Goal: Transaction & Acquisition: Register for event/course

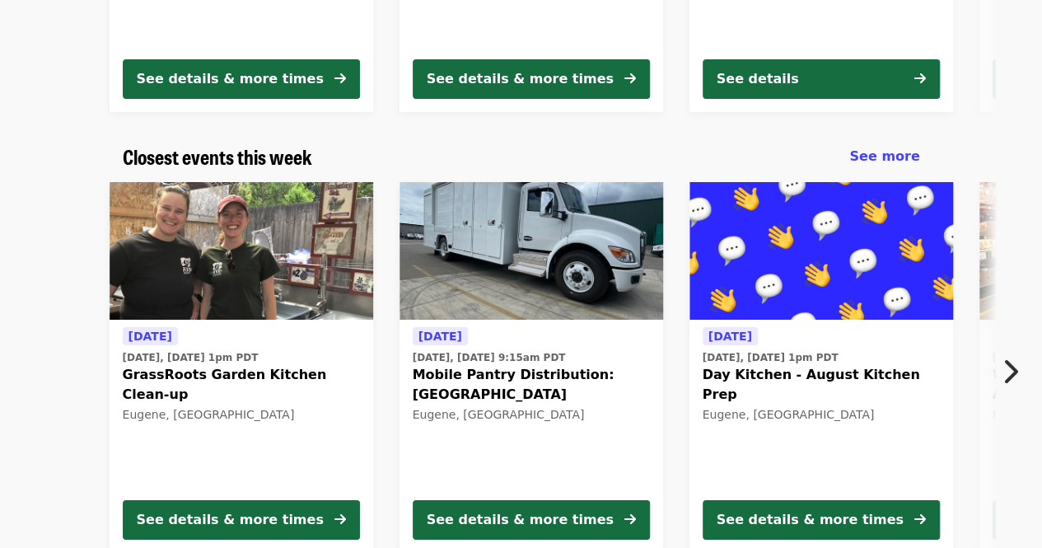
scroll to position [471, 0]
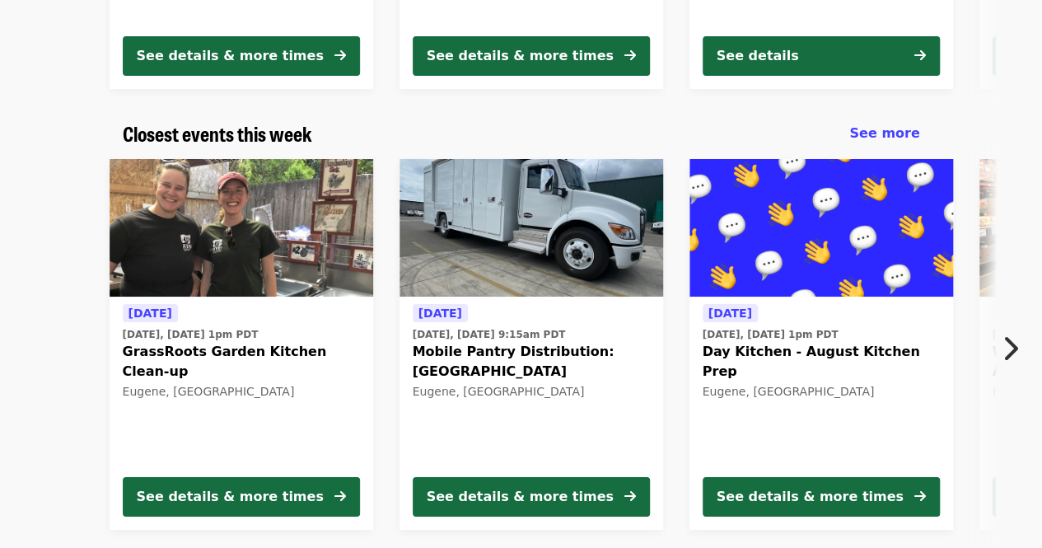
click at [1013, 353] on icon "chevron-right icon" at bounding box center [1009, 348] width 16 height 31
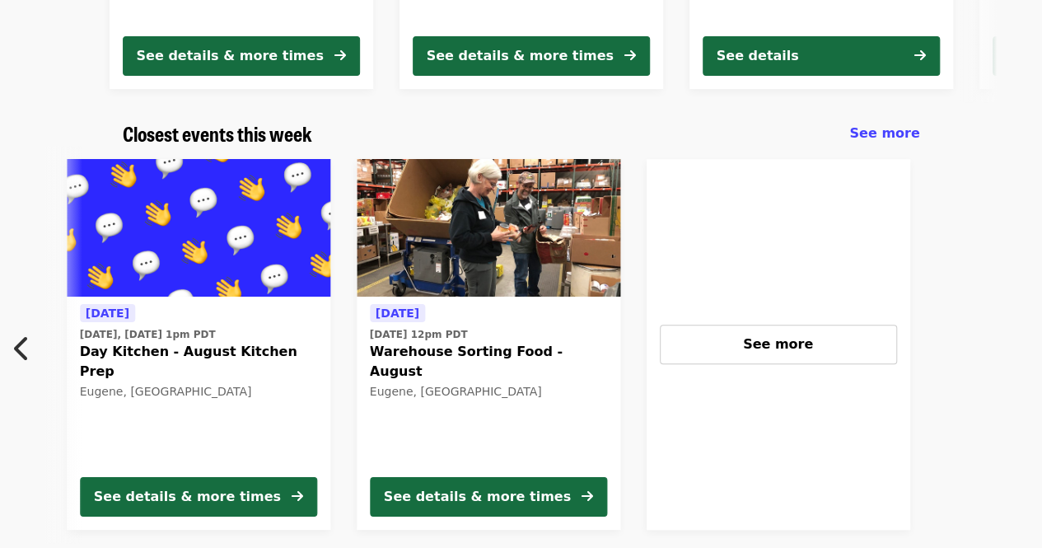
scroll to position [0, 718]
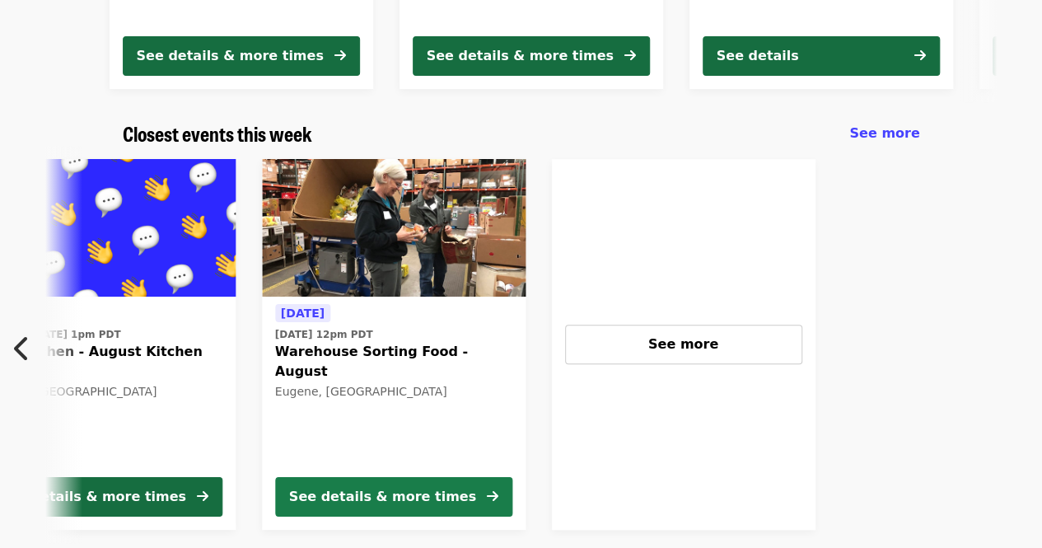
click at [403, 491] on div "See details & more times" at bounding box center [382, 497] width 187 height 20
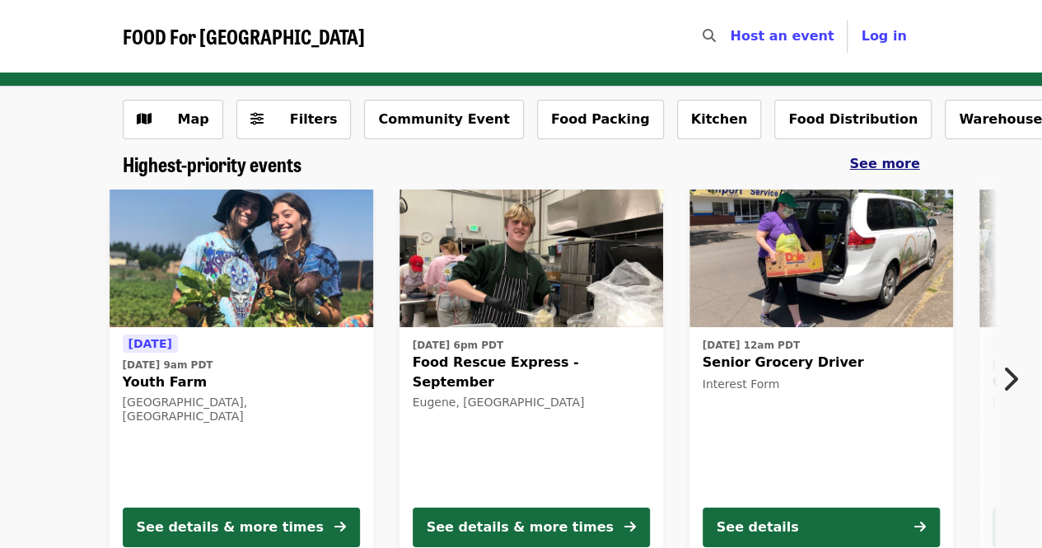
click at [890, 170] on span "See more" at bounding box center [884, 164] width 70 height 16
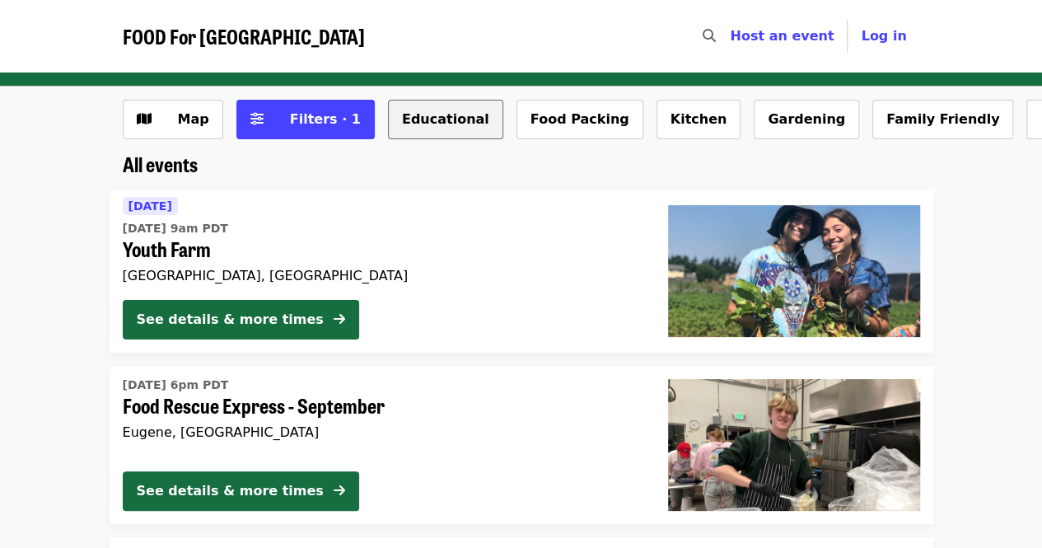
click at [420, 114] on button "Educational" at bounding box center [445, 120] width 115 height 40
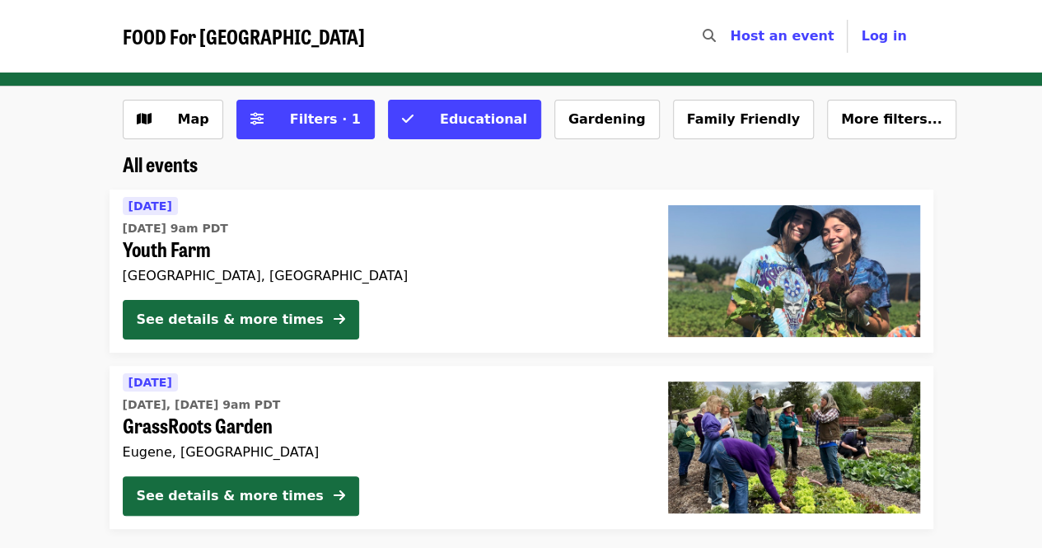
scroll to position [1, 0]
